Goal: Check status: Check status

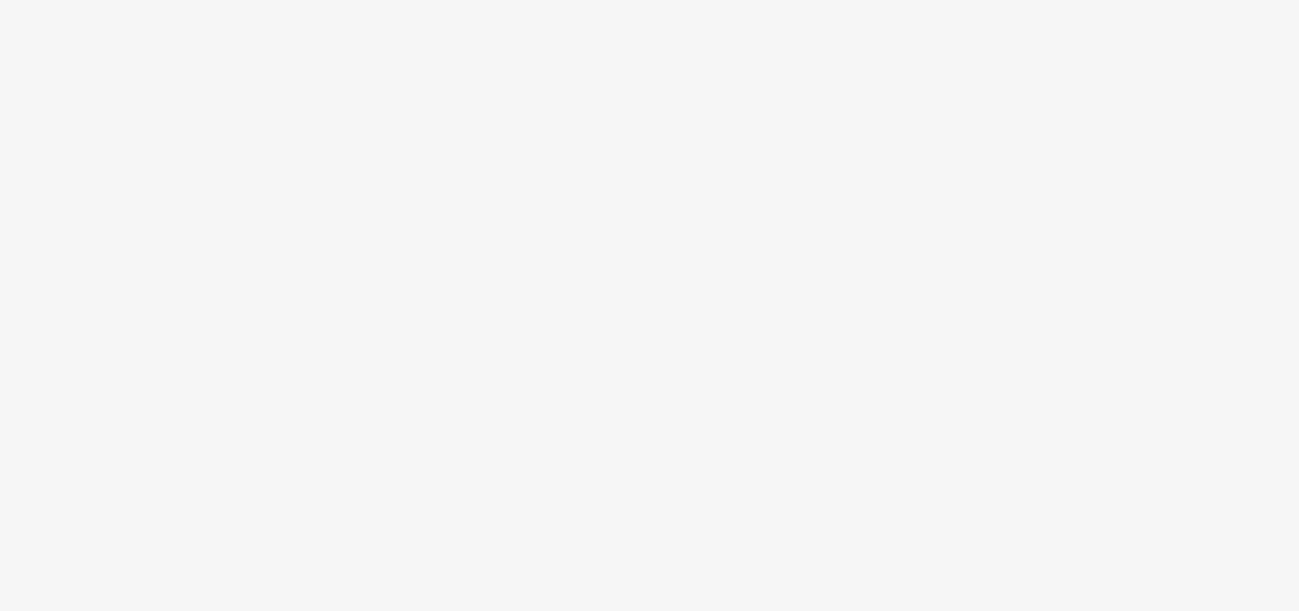
click at [295, 306] on body at bounding box center [649, 305] width 1299 height 611
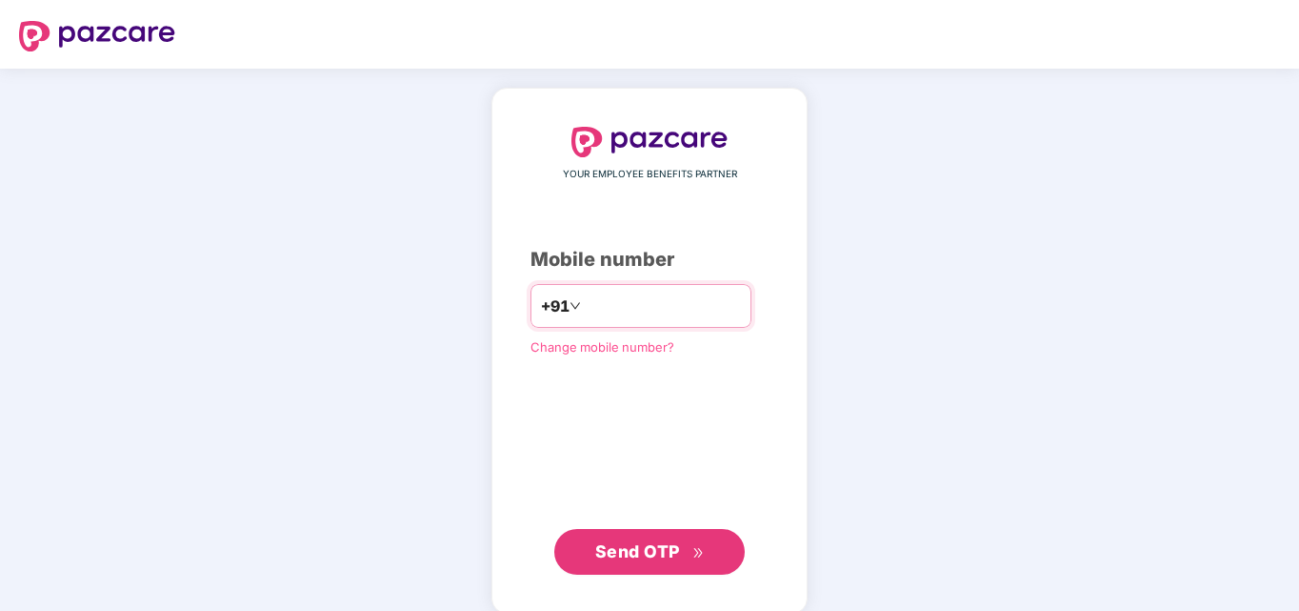
type input "**********"
click at [633, 550] on span "Send OTP" at bounding box center [637, 551] width 85 height 20
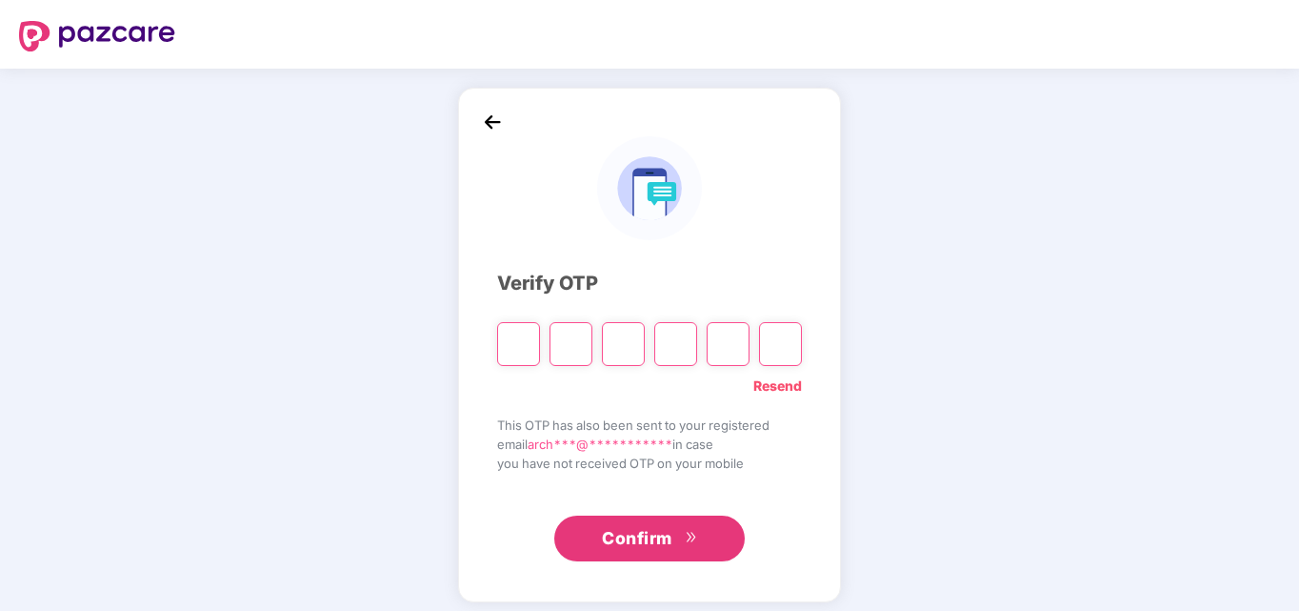
type input "*"
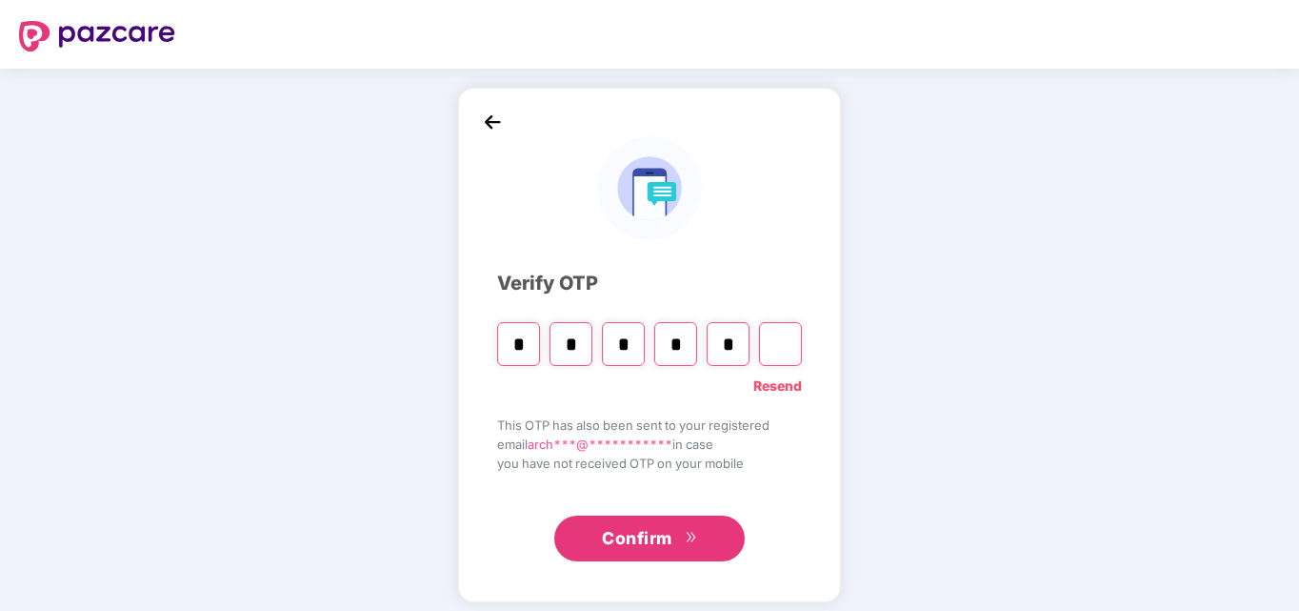
type input "*"
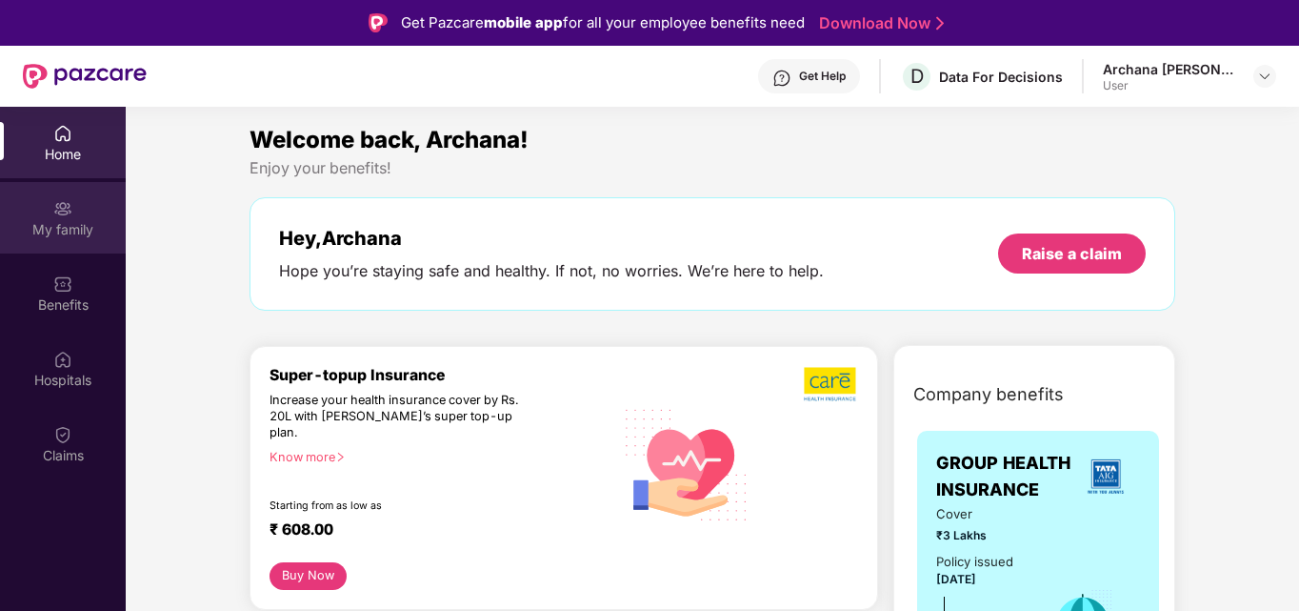
click at [80, 228] on div "My family" at bounding box center [63, 229] width 126 height 19
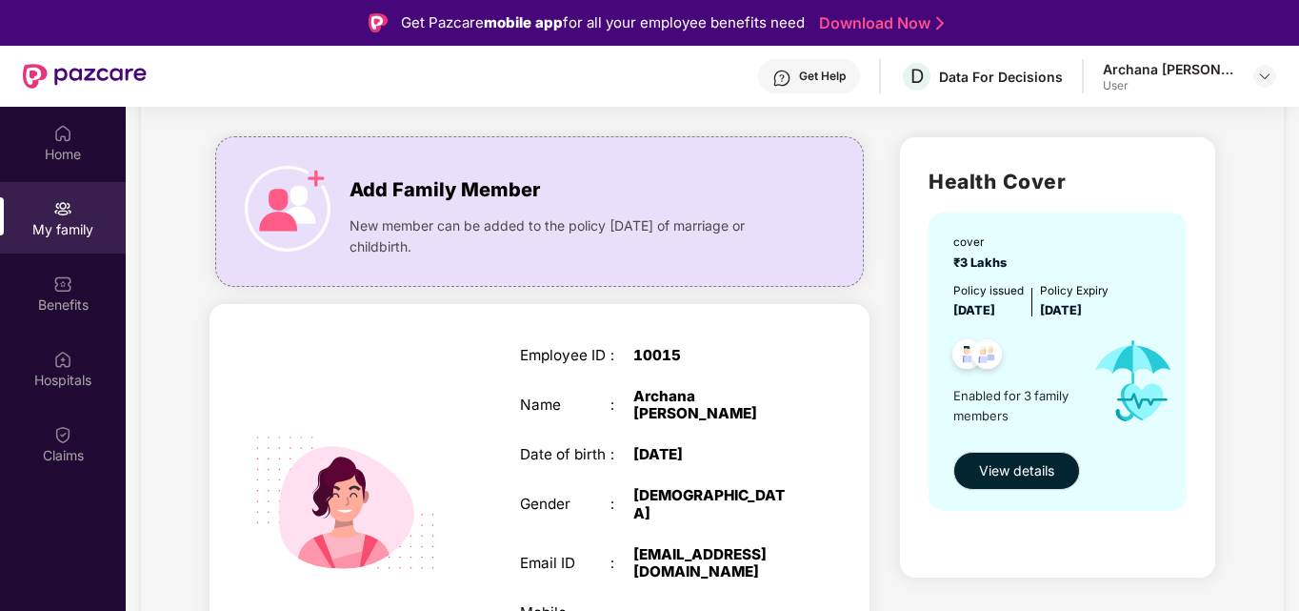
scroll to position [95, 0]
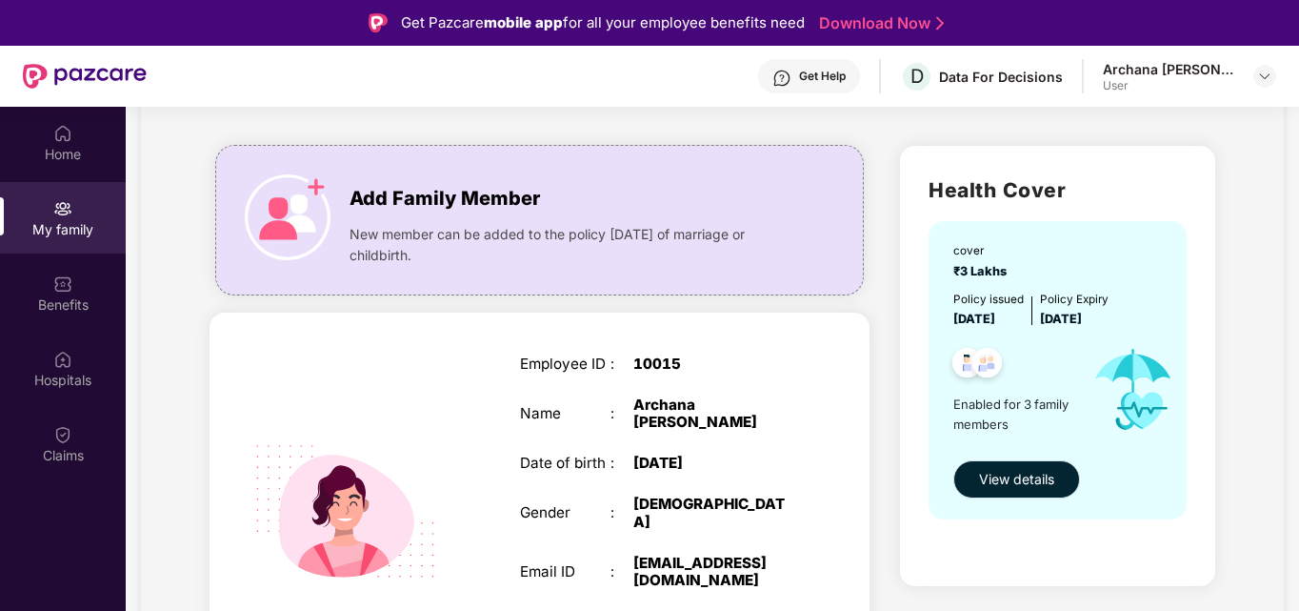
click at [1023, 477] on span "View details" at bounding box center [1016, 479] width 75 height 21
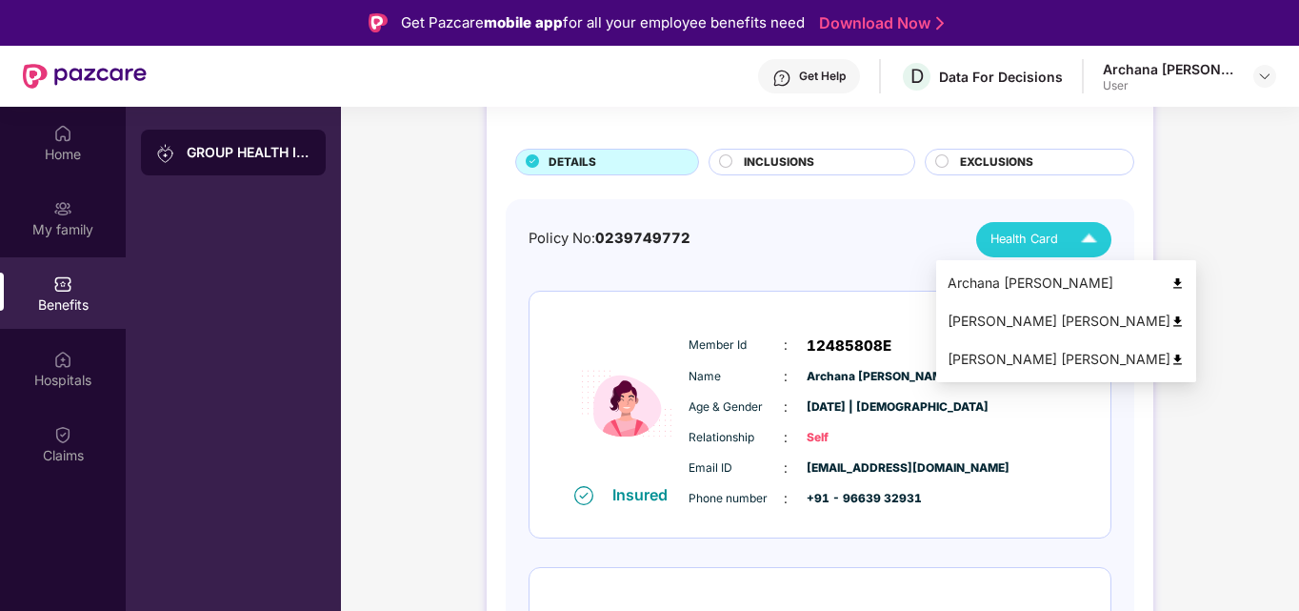
click at [1083, 244] on img at bounding box center [1089, 239] width 33 height 33
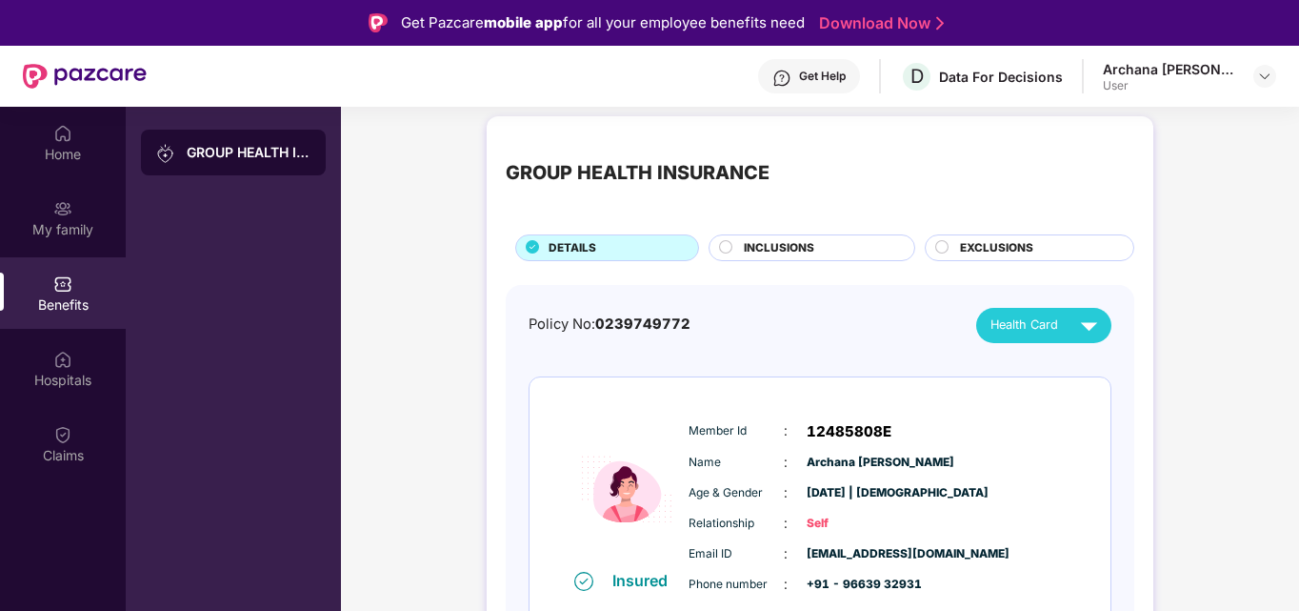
scroll to position [0, 0]
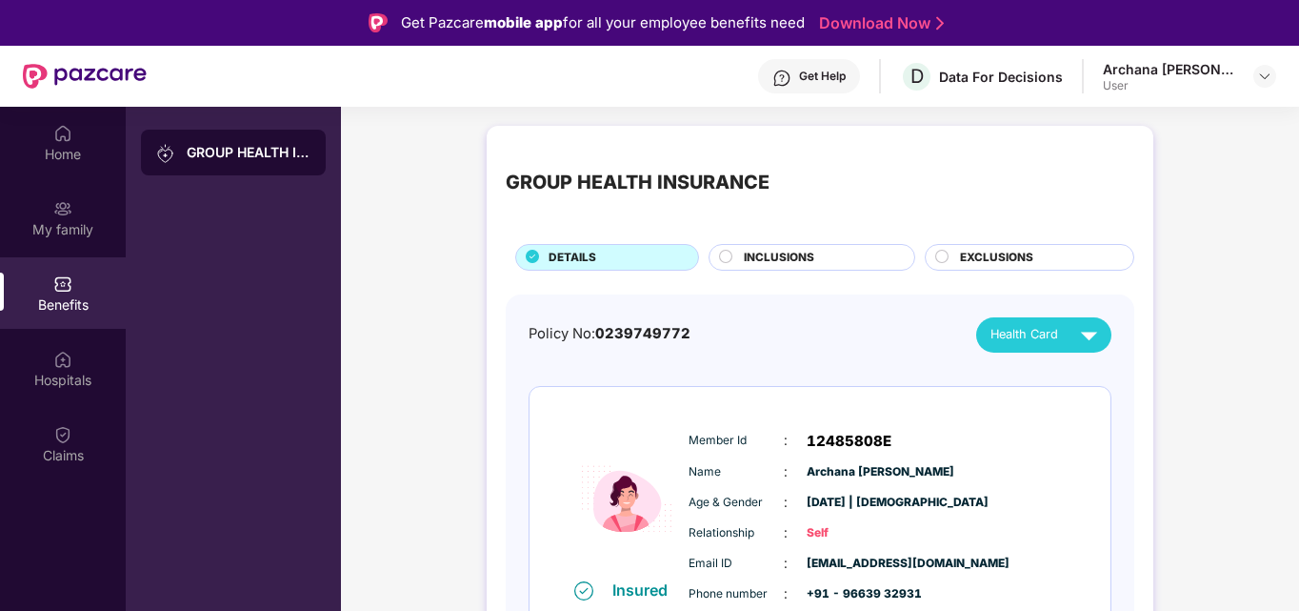
click at [789, 260] on span "INCLUSIONS" at bounding box center [779, 258] width 70 height 18
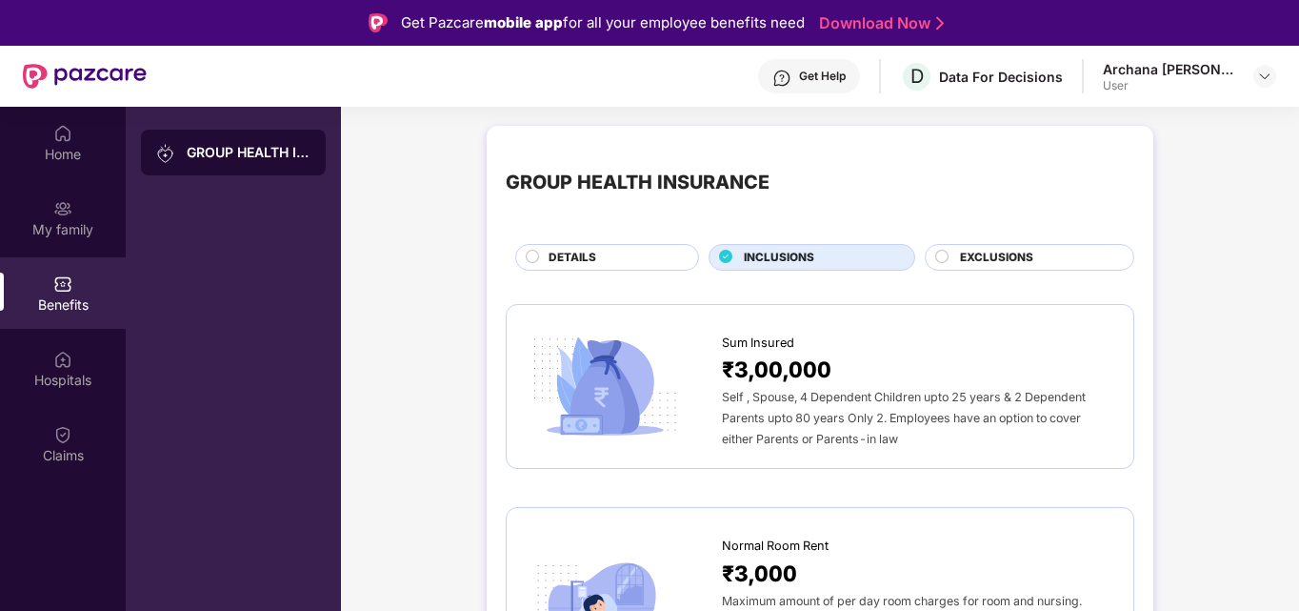
click at [524, 251] on div "DETAILS" at bounding box center [607, 257] width 184 height 27
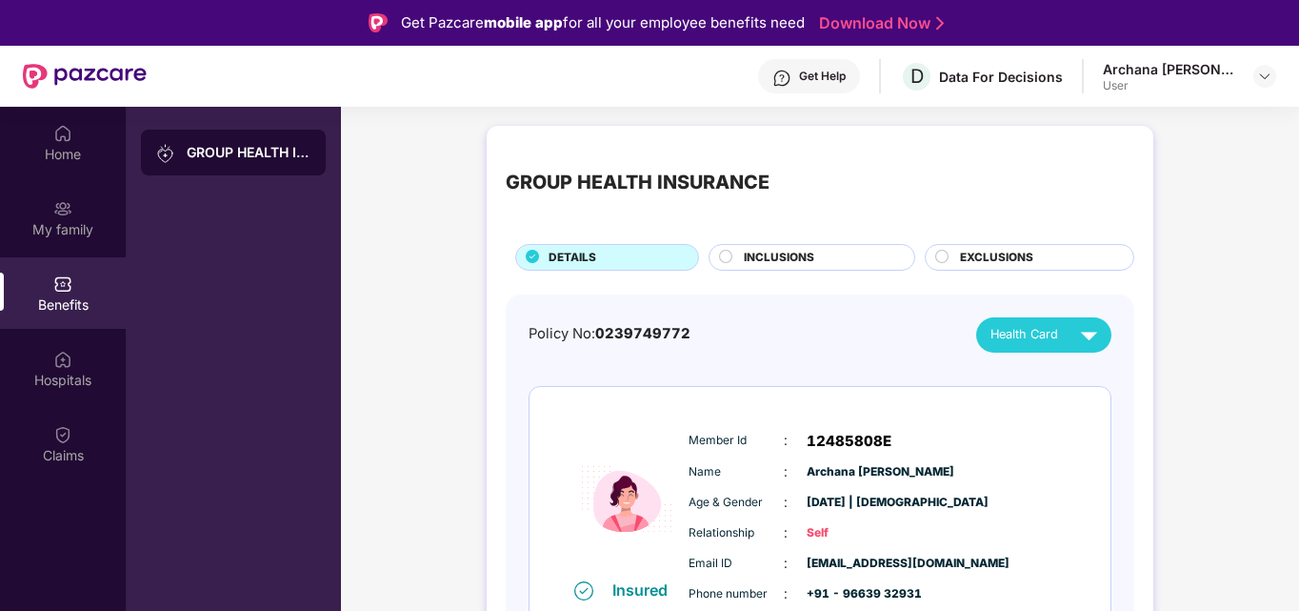
click at [938, 253] on circle at bounding box center [942, 256] width 12 height 12
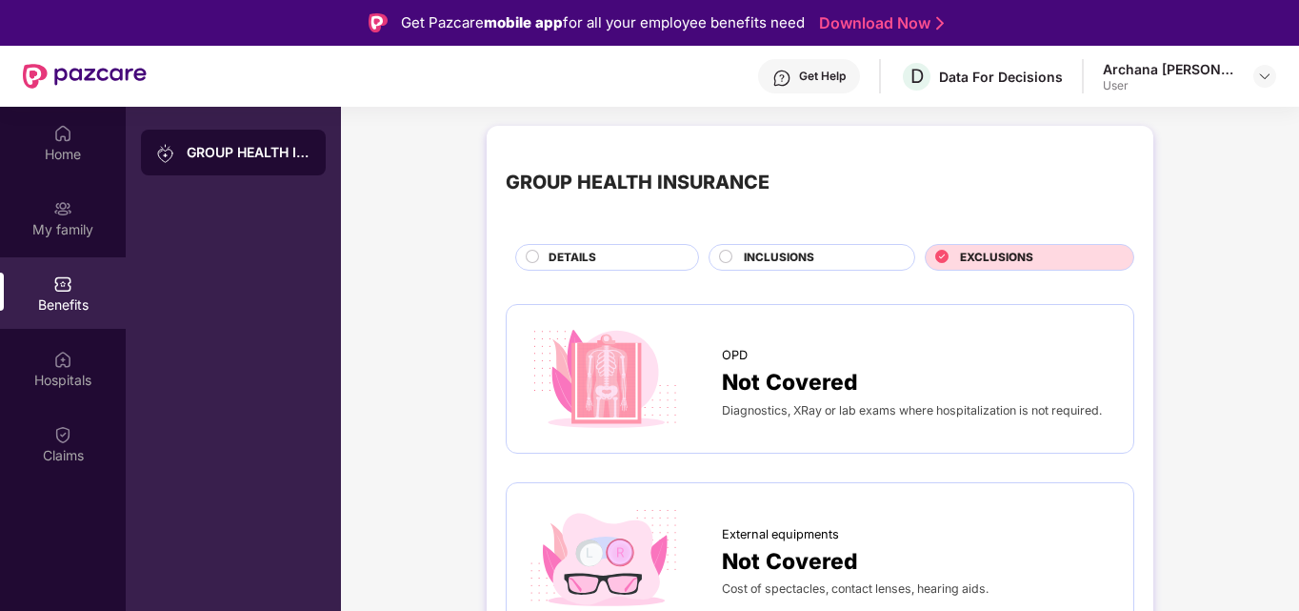
click at [528, 255] on circle at bounding box center [533, 256] width 12 height 12
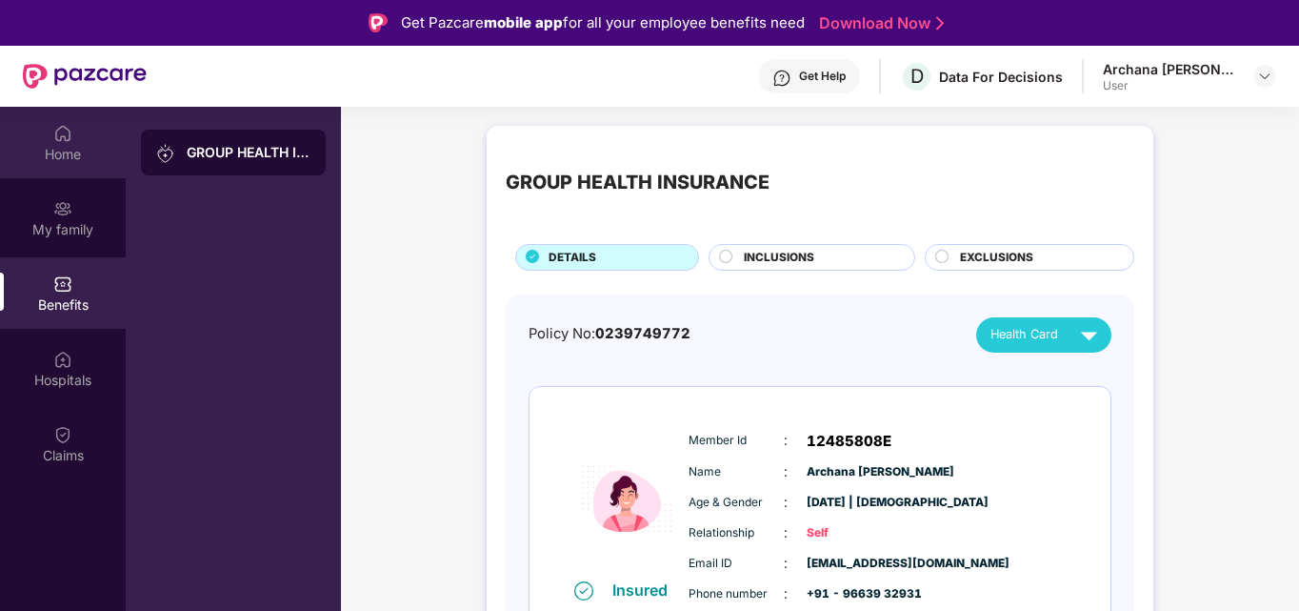
click at [65, 124] on img at bounding box center [62, 133] width 19 height 19
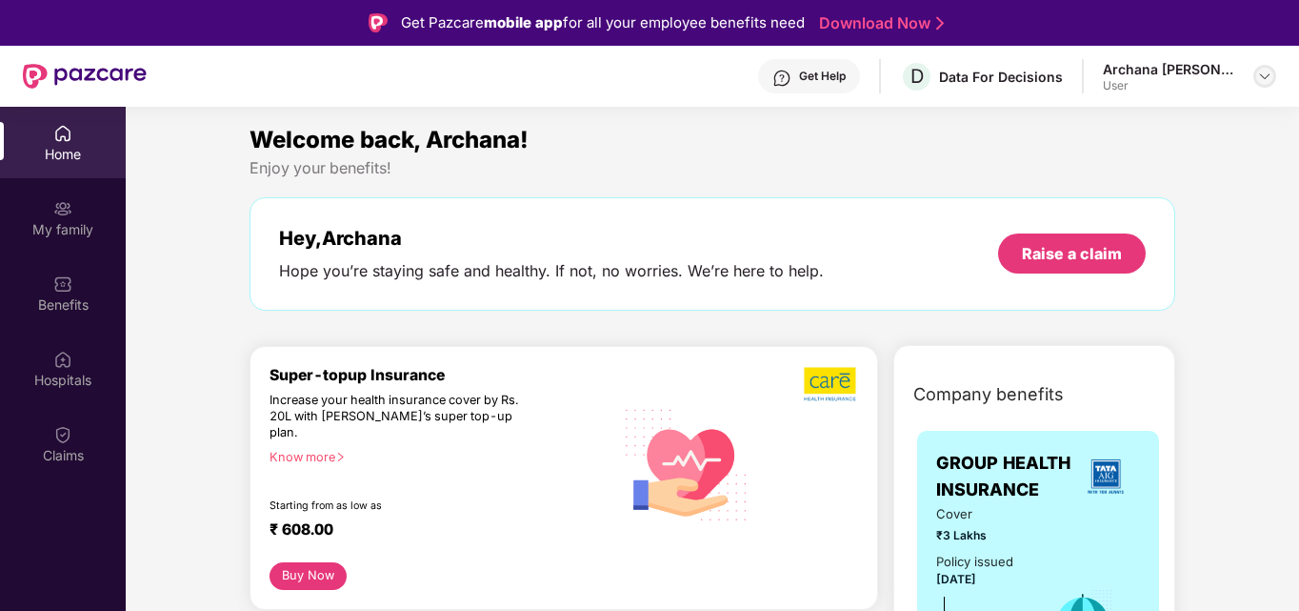
click at [1271, 74] on img at bounding box center [1264, 76] width 15 height 15
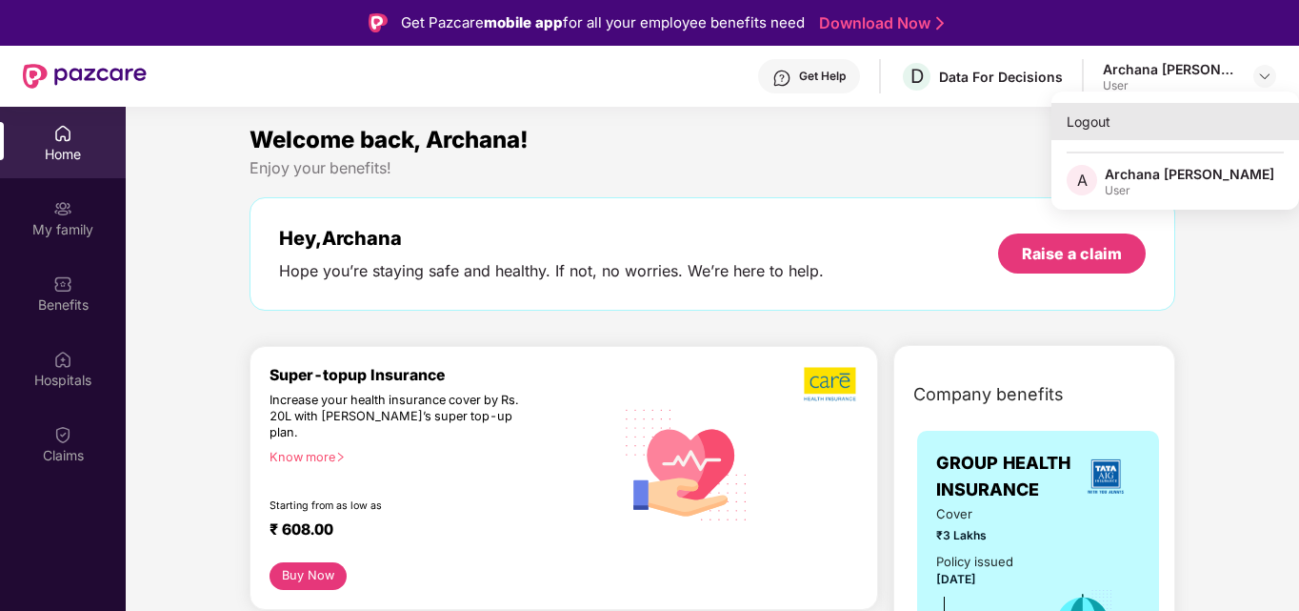
click at [1080, 132] on div "Logout" at bounding box center [1176, 121] width 248 height 37
